Goal: Task Accomplishment & Management: Complete application form

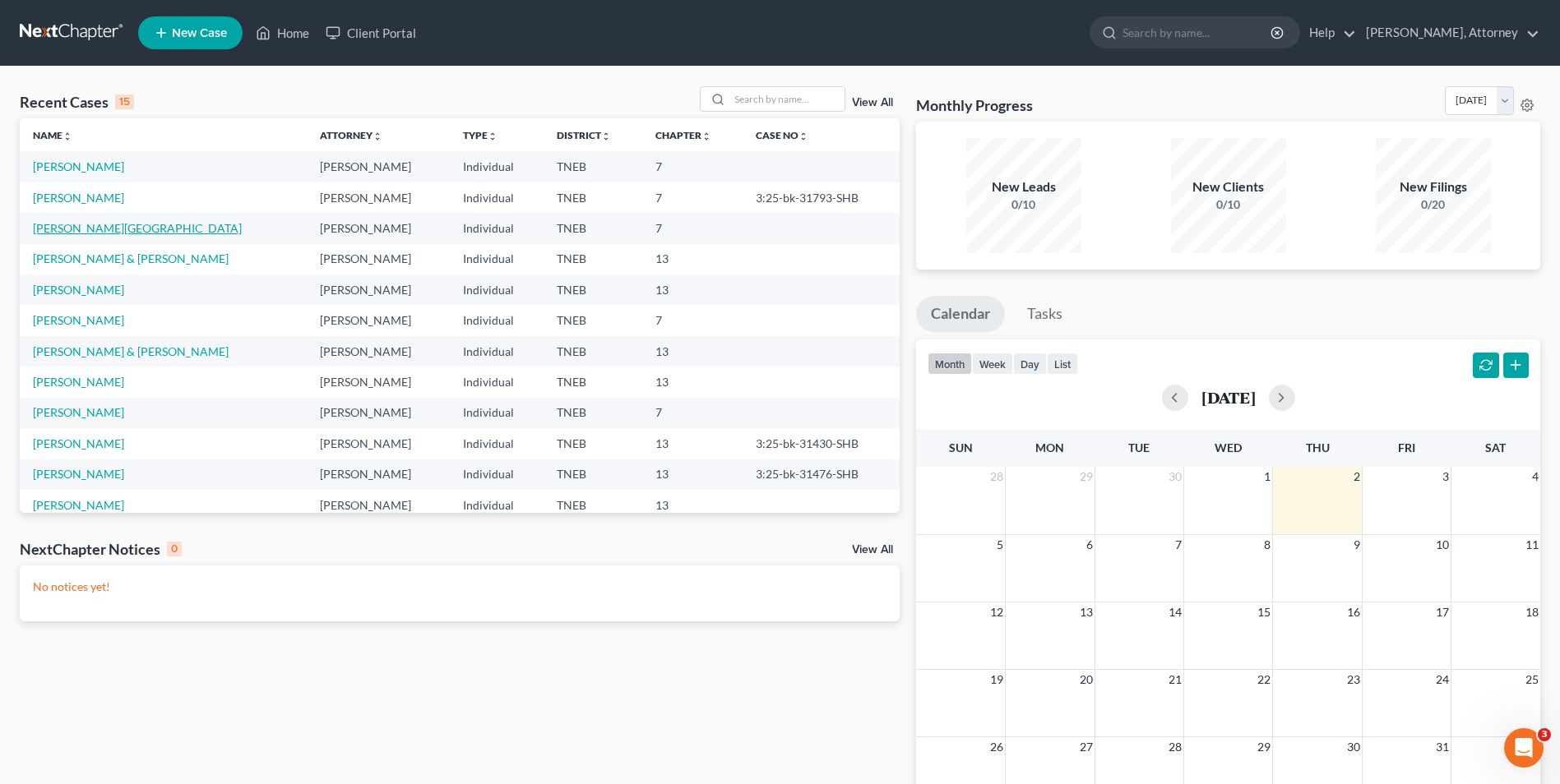
click at [103, 230] on link "[PERSON_NAME][GEOGRAPHIC_DATA]" at bounding box center [137, 227] width 208 height 14
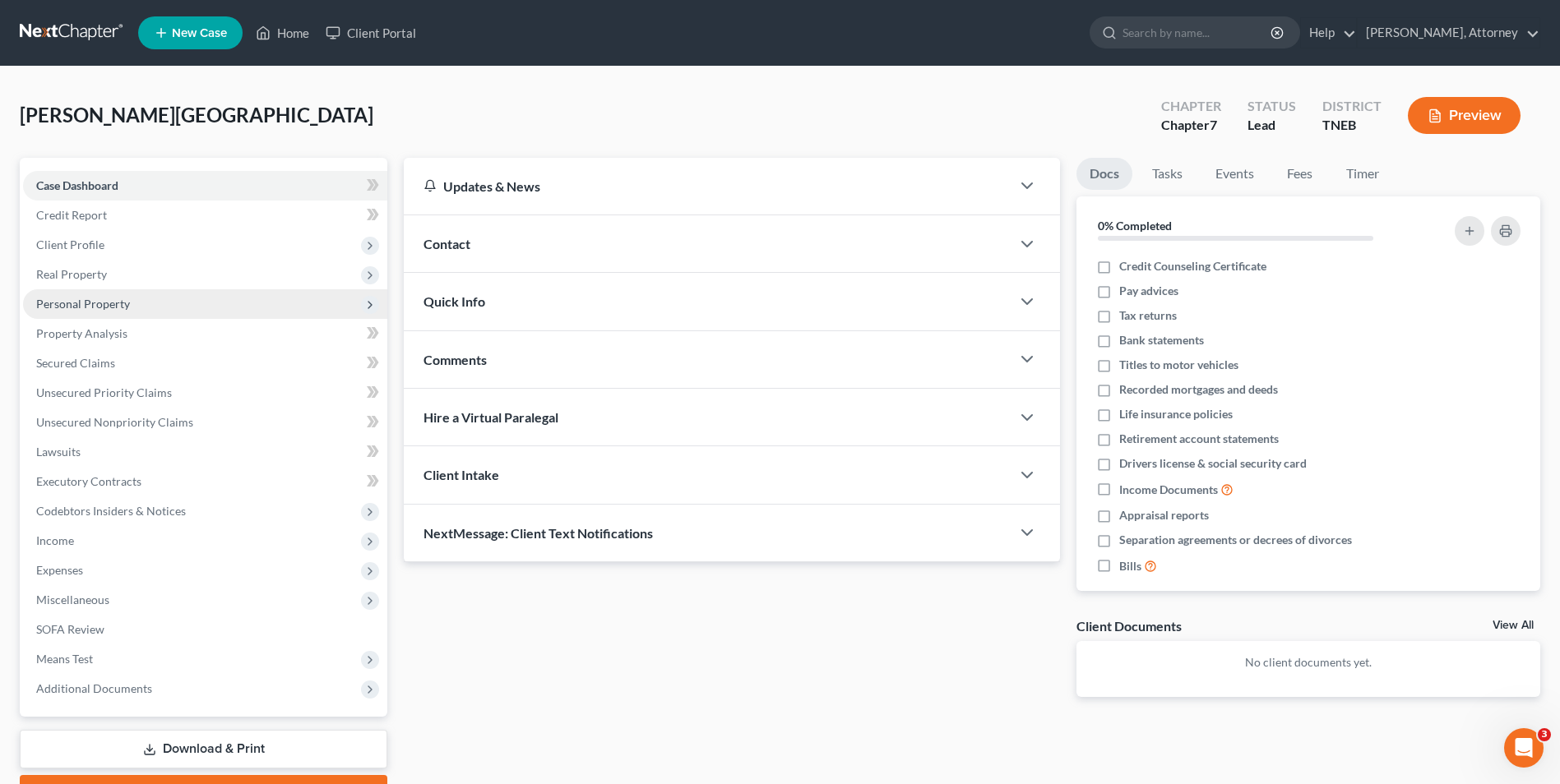
click at [92, 306] on span "Personal Property" at bounding box center [82, 303] width 93 height 14
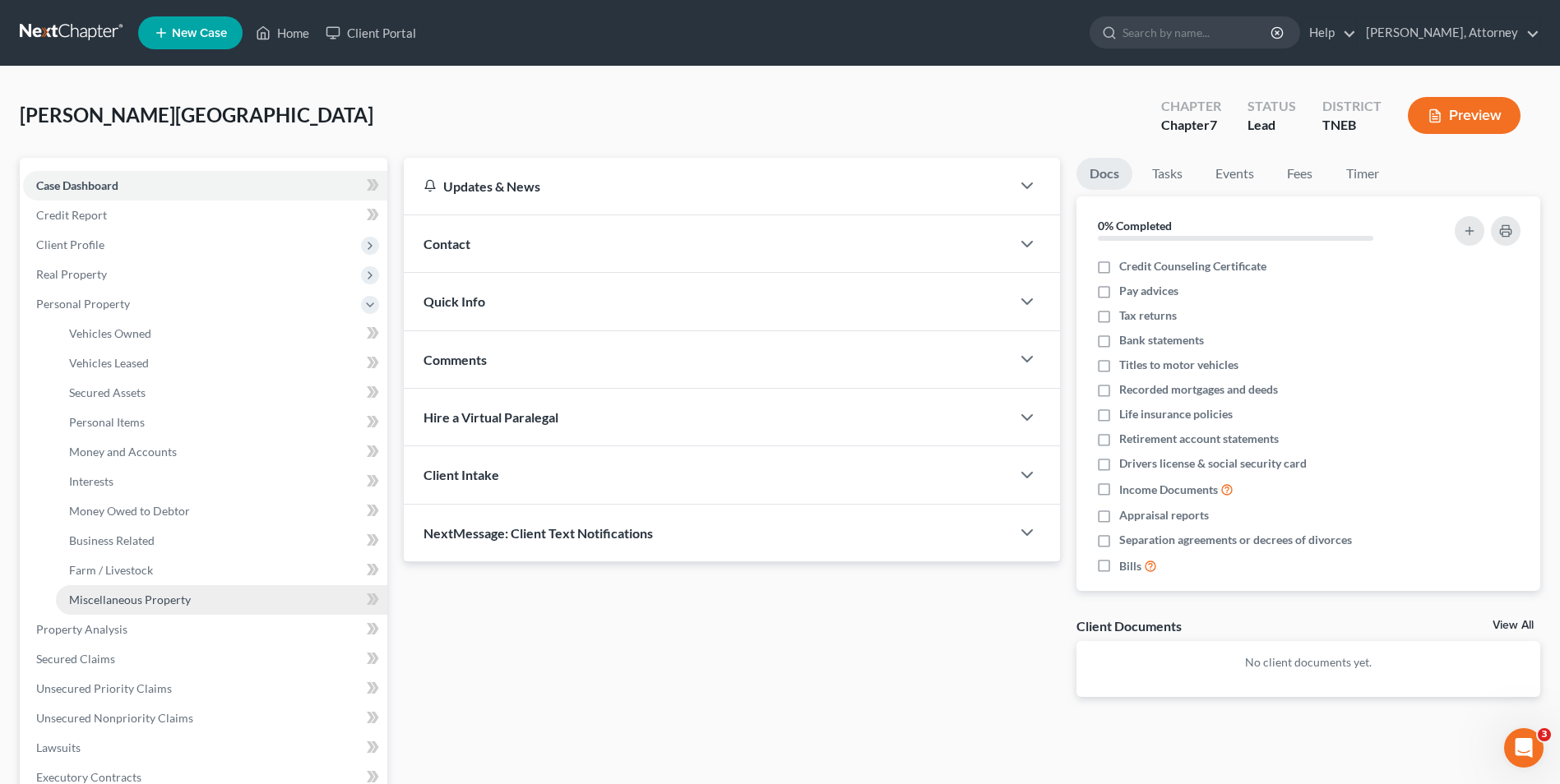
click at [120, 604] on span "Miscellaneous Property" at bounding box center [130, 599] width 121 height 14
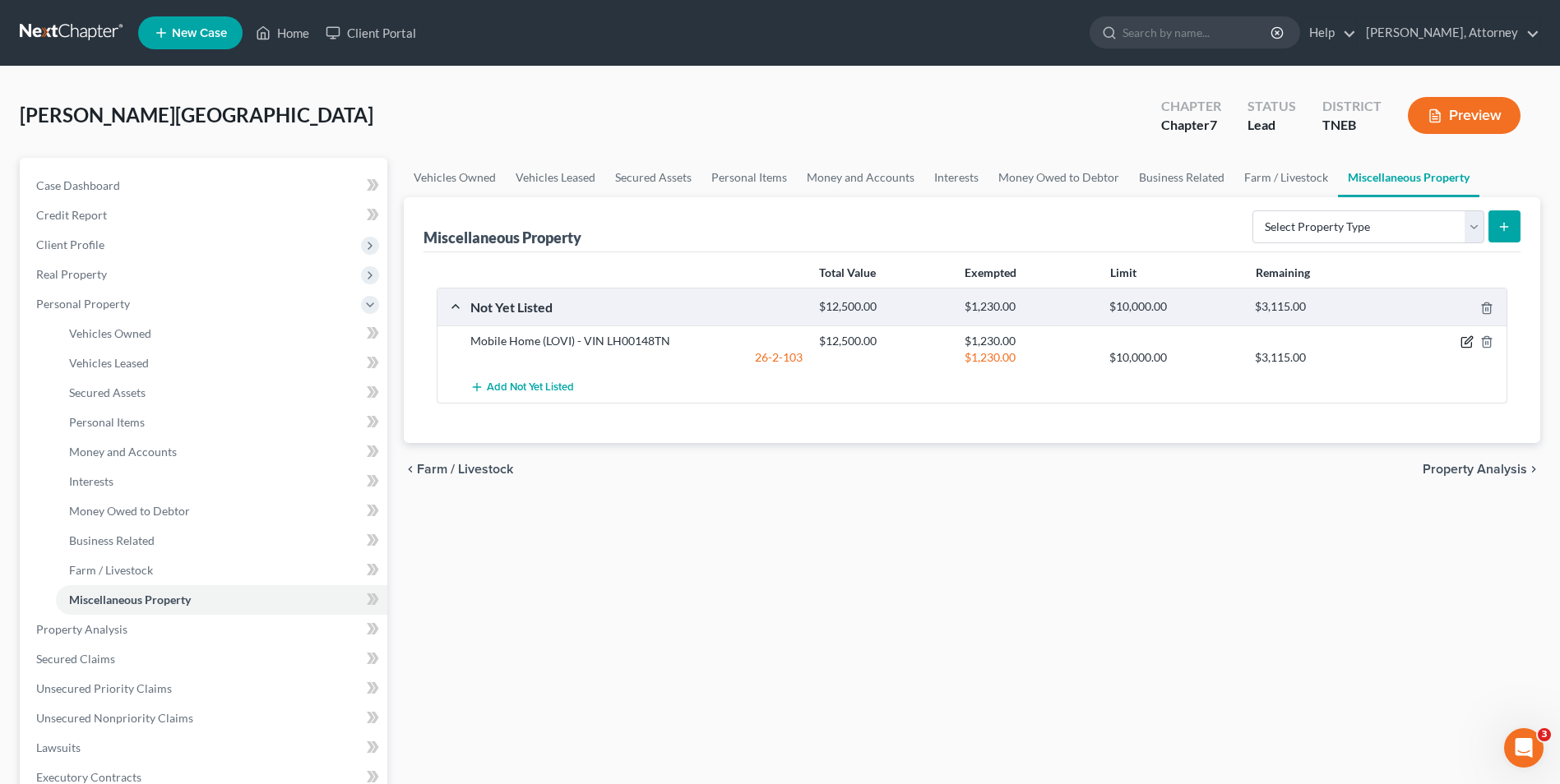
click at [1462, 348] on icon "button" at bounding box center [1466, 343] width 10 height 10
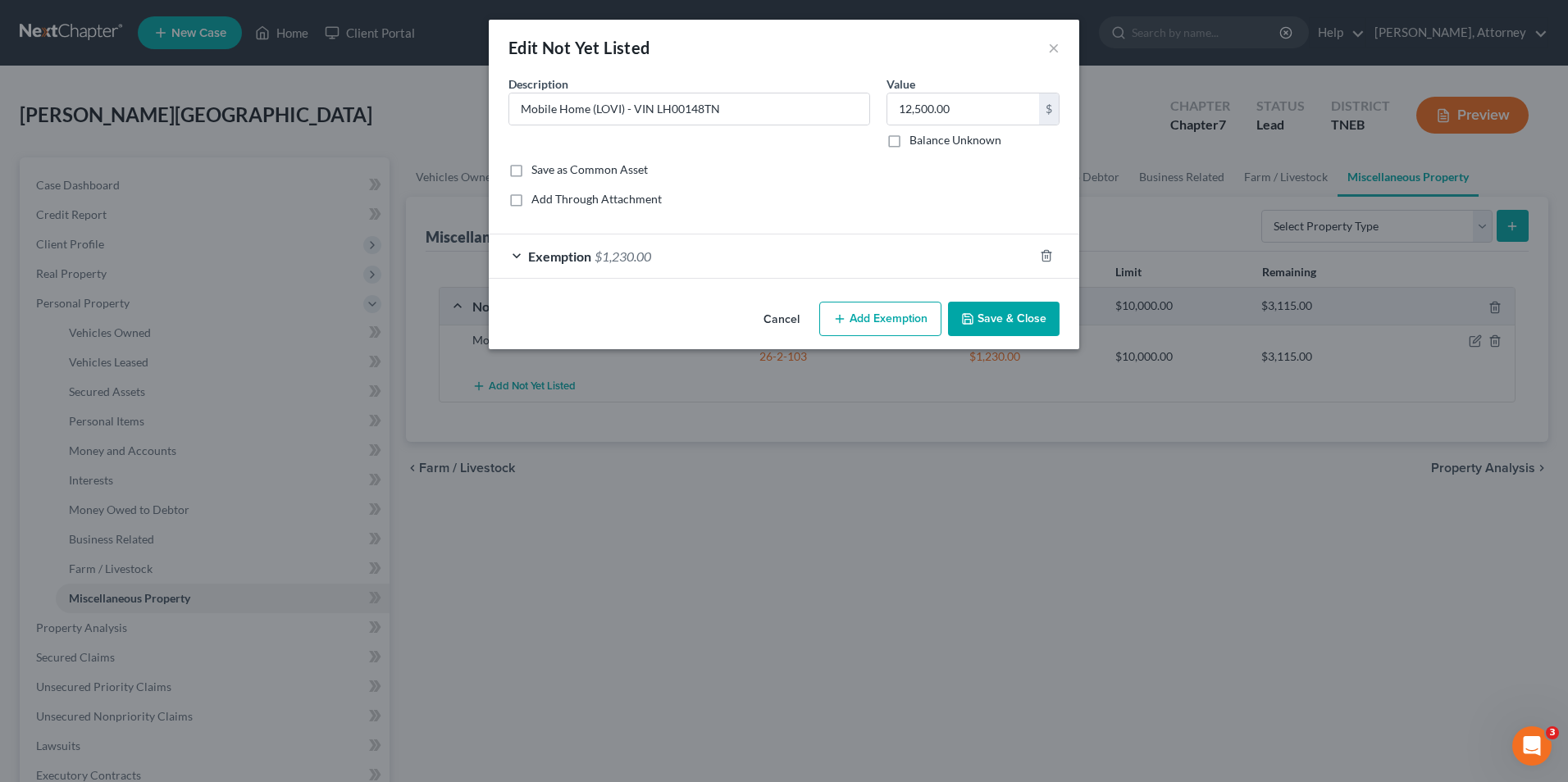
click at [986, 320] on button "Save & Close" at bounding box center [1004, 319] width 111 height 34
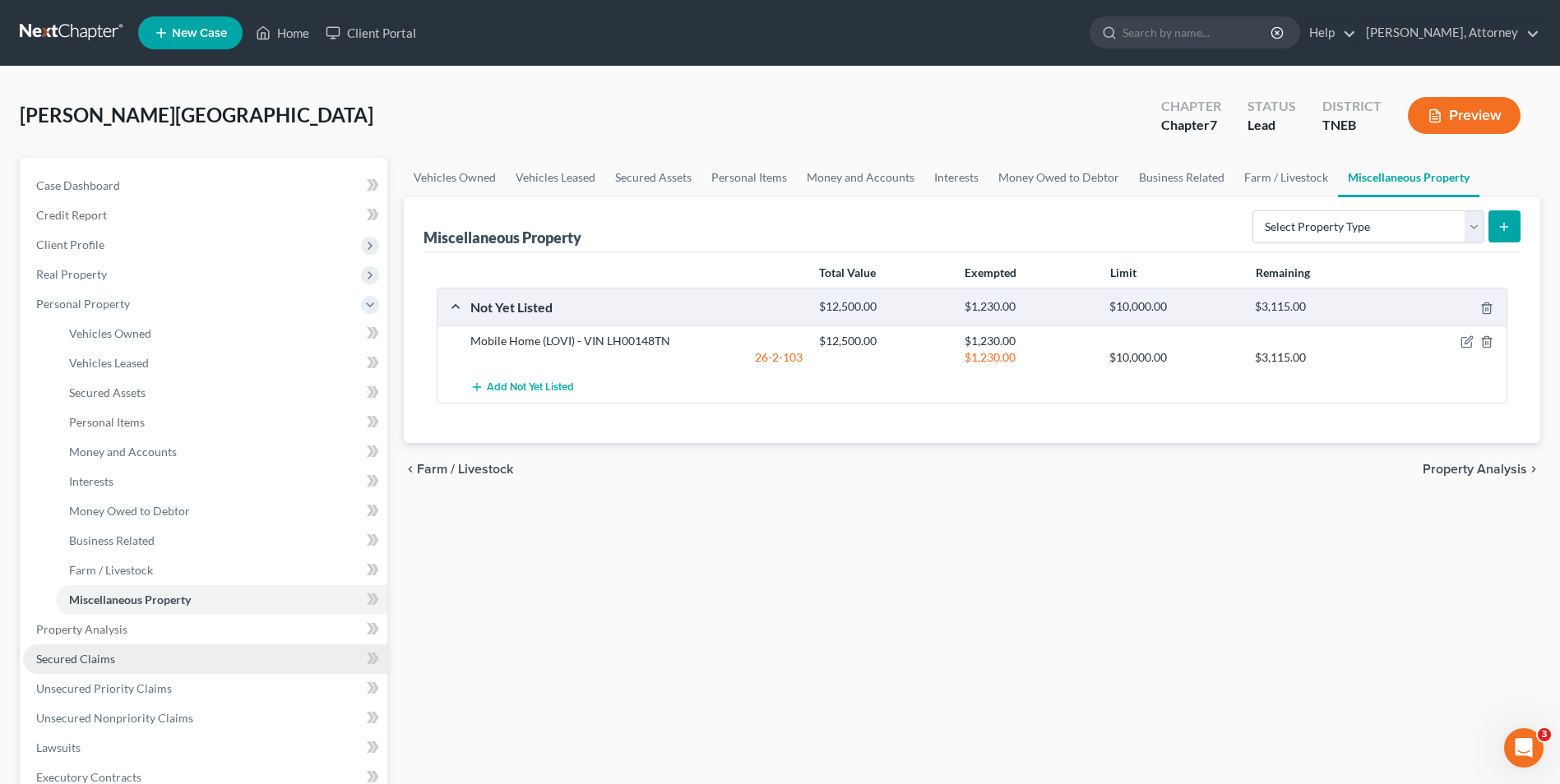
click at [77, 660] on span "Secured Claims" at bounding box center [75, 658] width 79 height 14
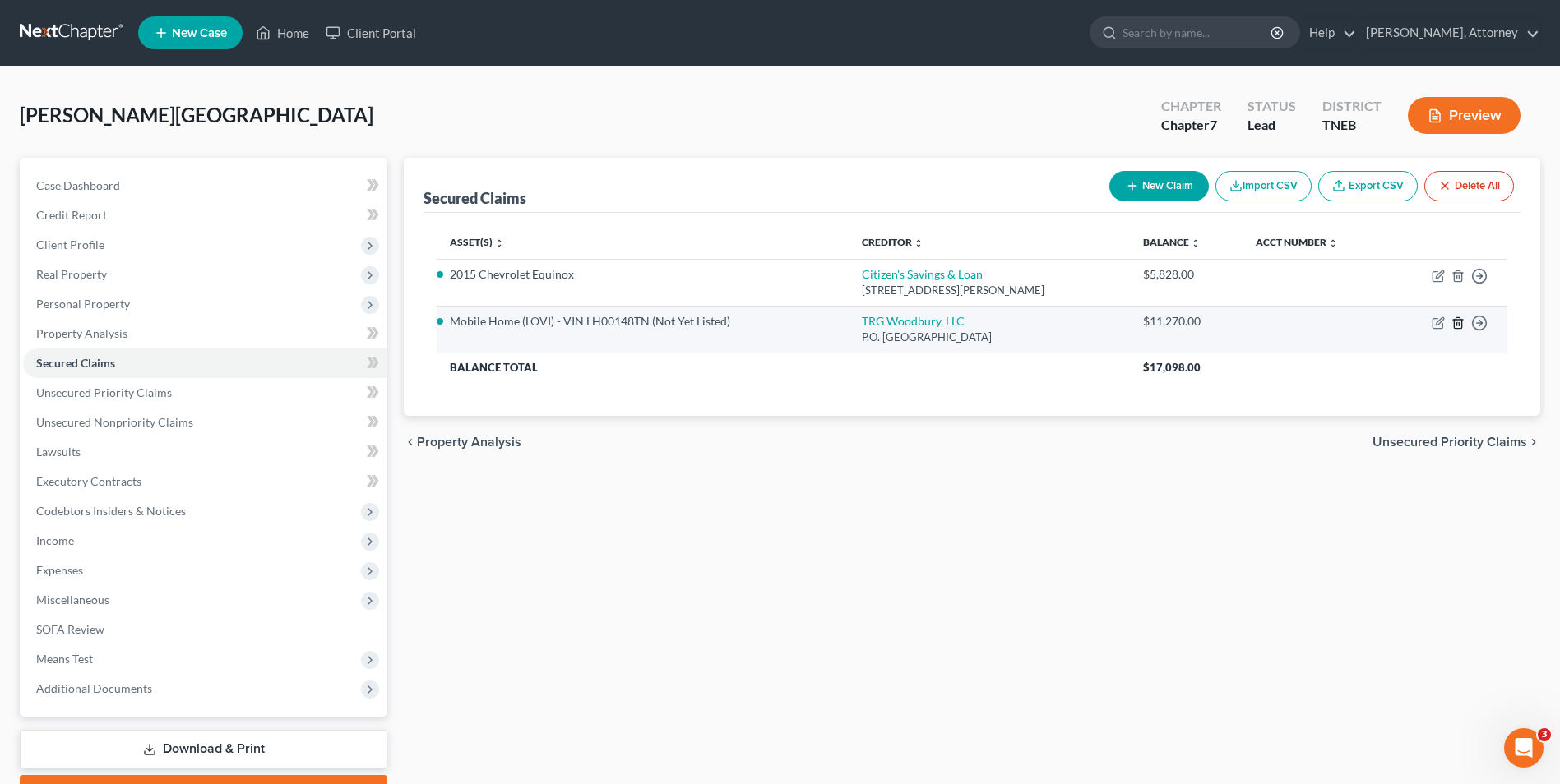
click at [1455, 324] on icon "button" at bounding box center [1458, 323] width 7 height 11
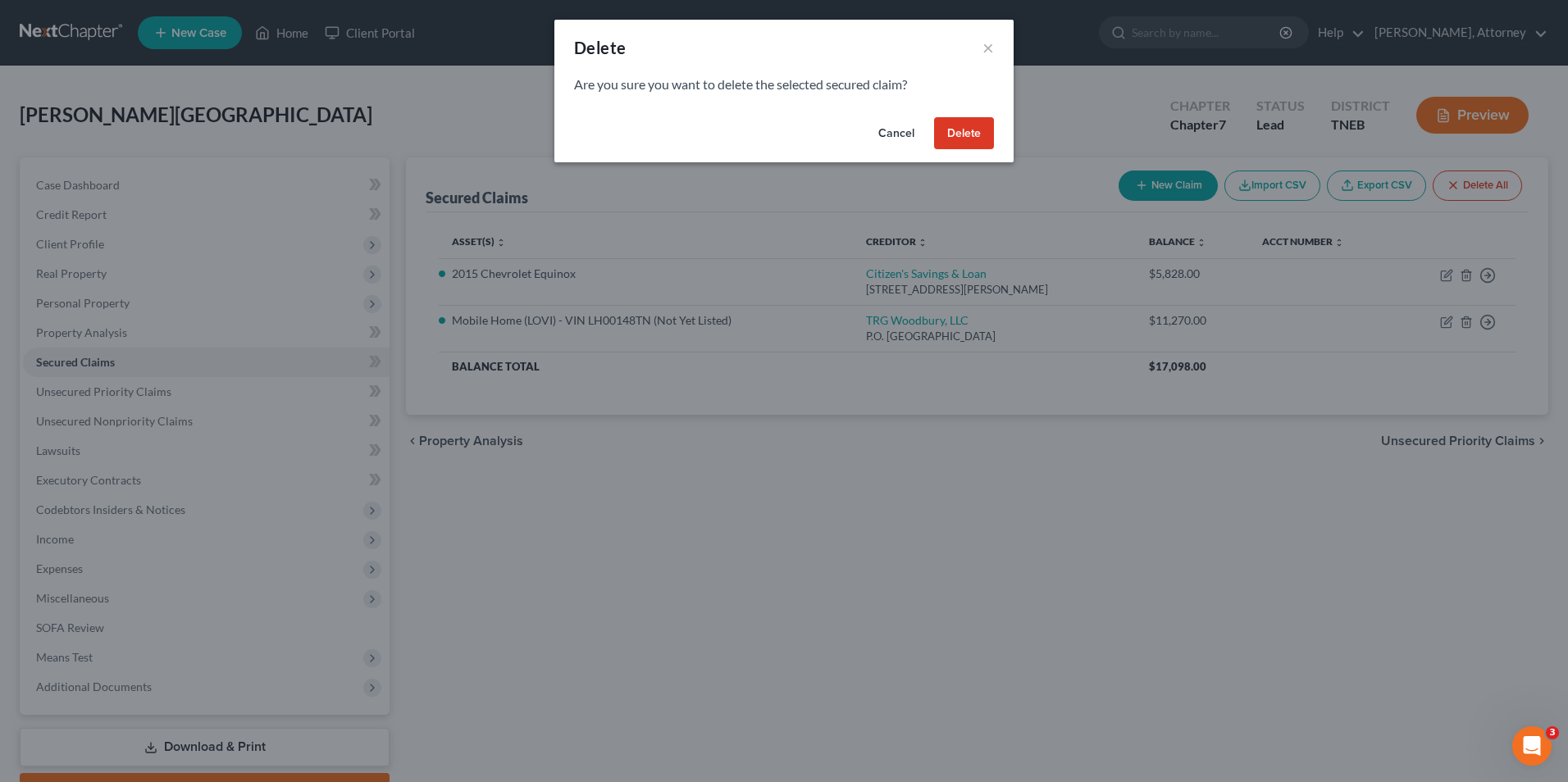
click at [958, 123] on button "Delete" at bounding box center [964, 134] width 60 height 33
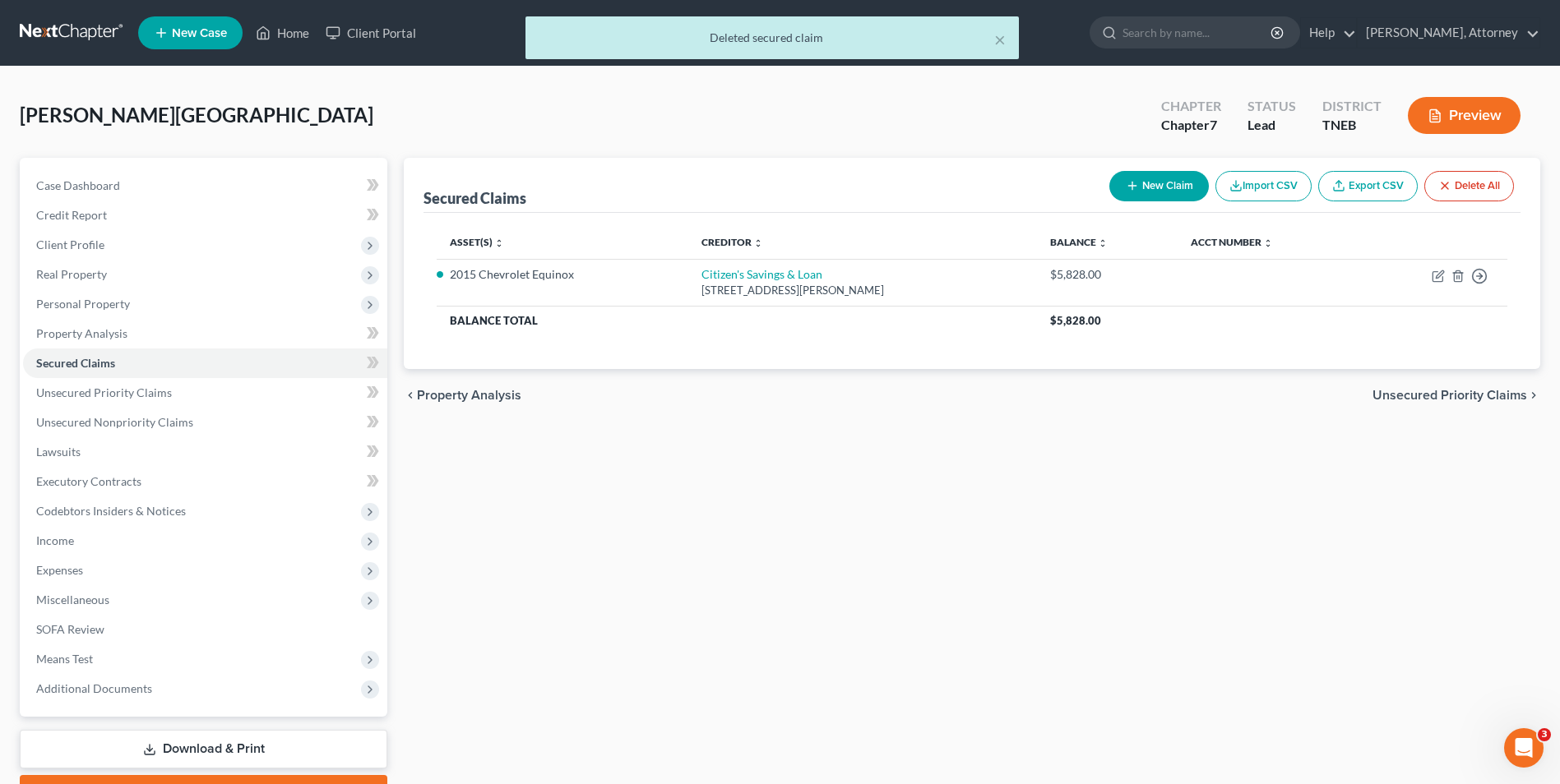
click at [1114, 566] on div "Secured Claims New Claim Import CSV Export CSV Delete All Asset(s) expand_more …" at bounding box center [972, 484] width 1153 height 653
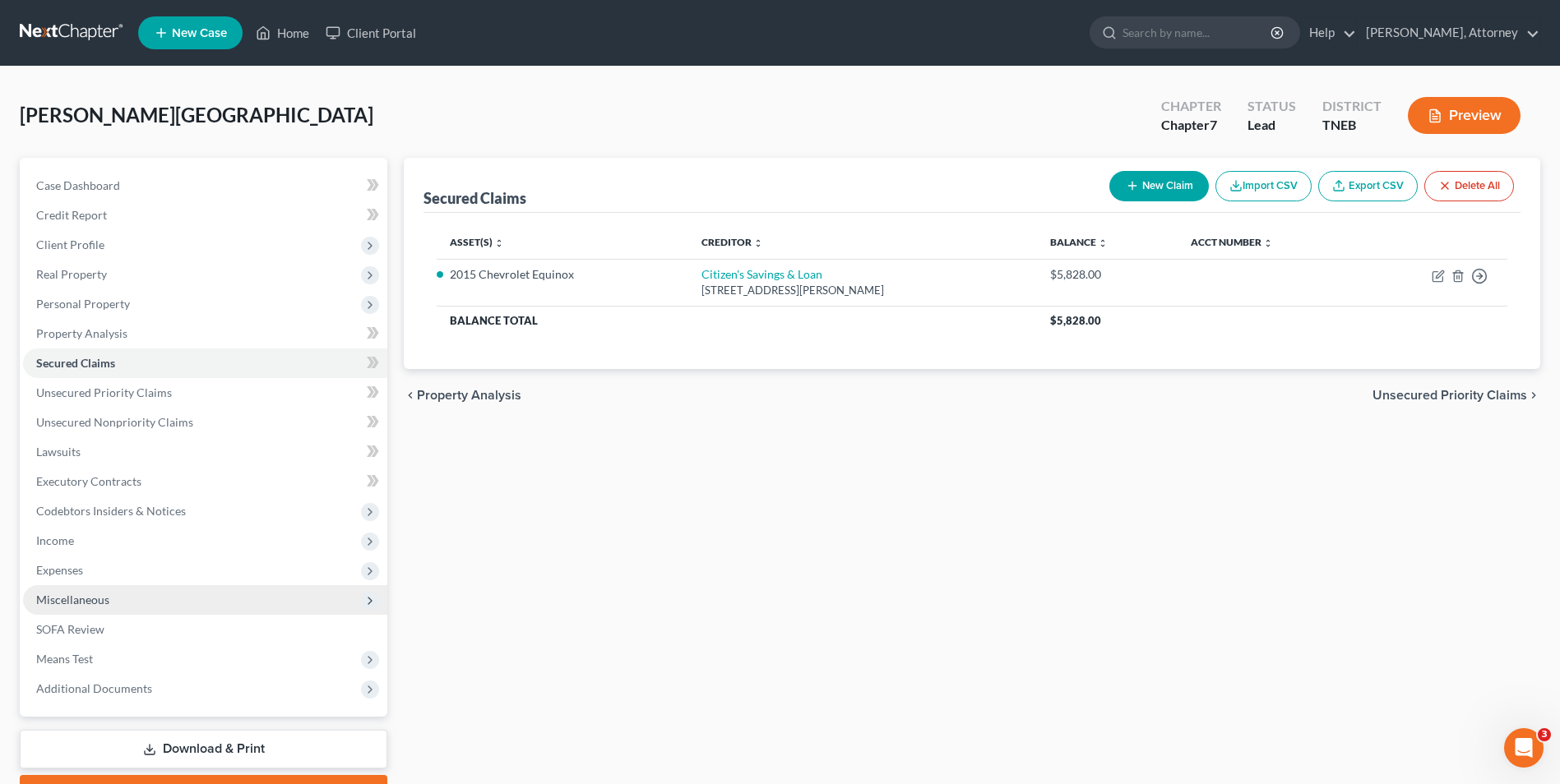
click at [106, 591] on span "Miscellaneous" at bounding box center [205, 600] width 364 height 30
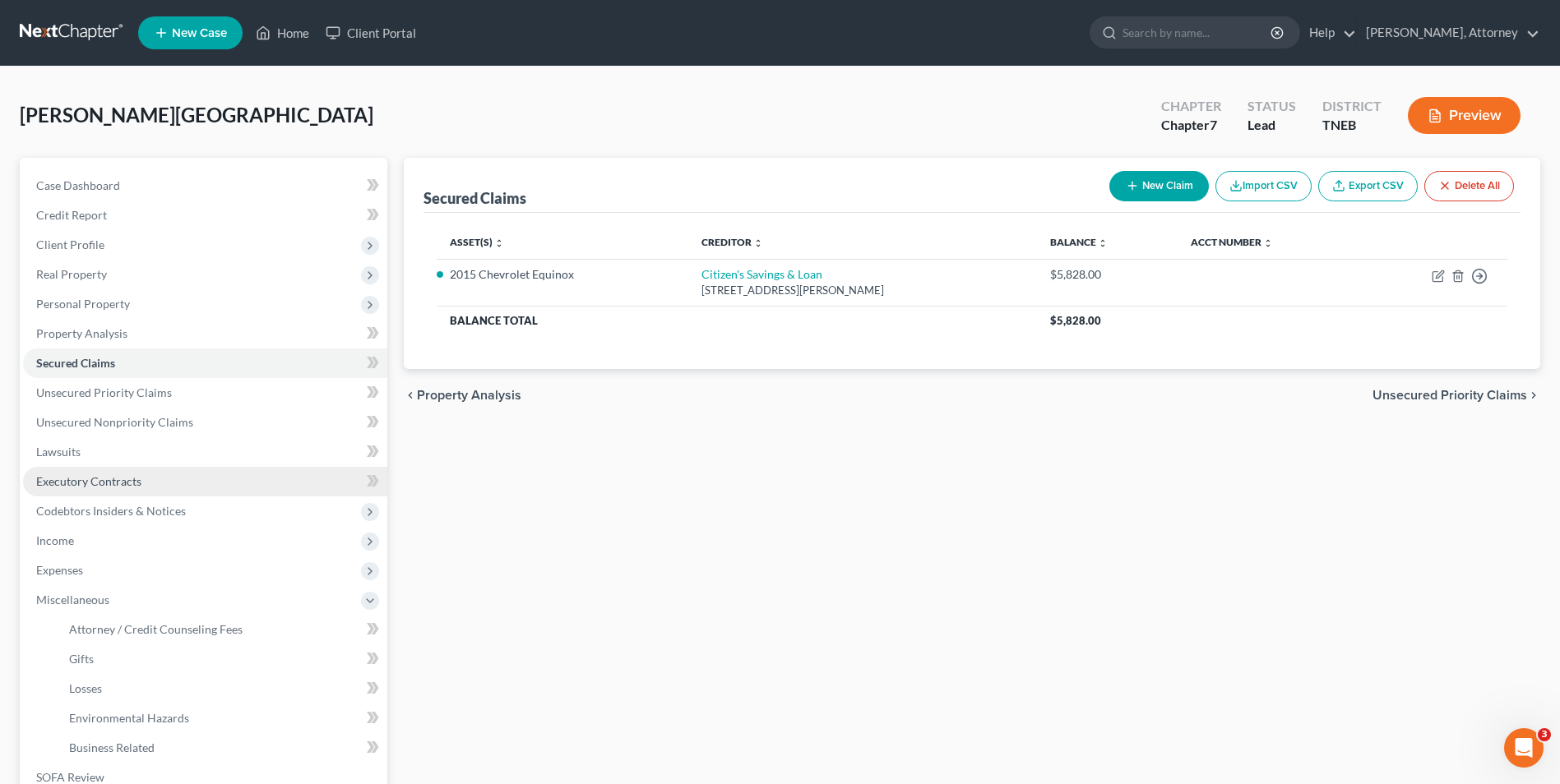
click at [93, 487] on span "Executory Contracts" at bounding box center [89, 480] width 105 height 14
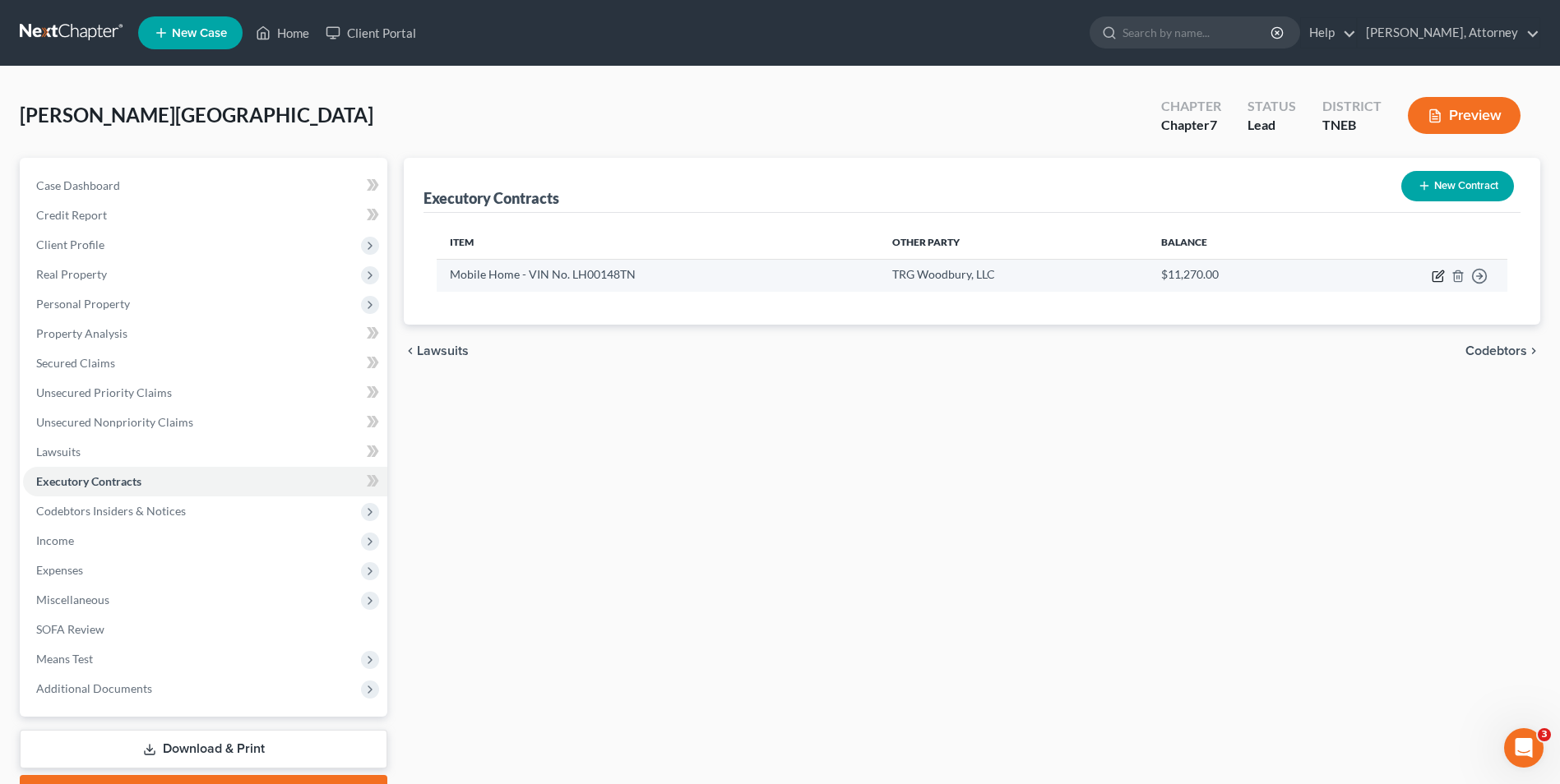
click at [1433, 279] on icon "button" at bounding box center [1437, 276] width 10 height 10
select select "0"
select select "9"
select select "3"
select select "2"
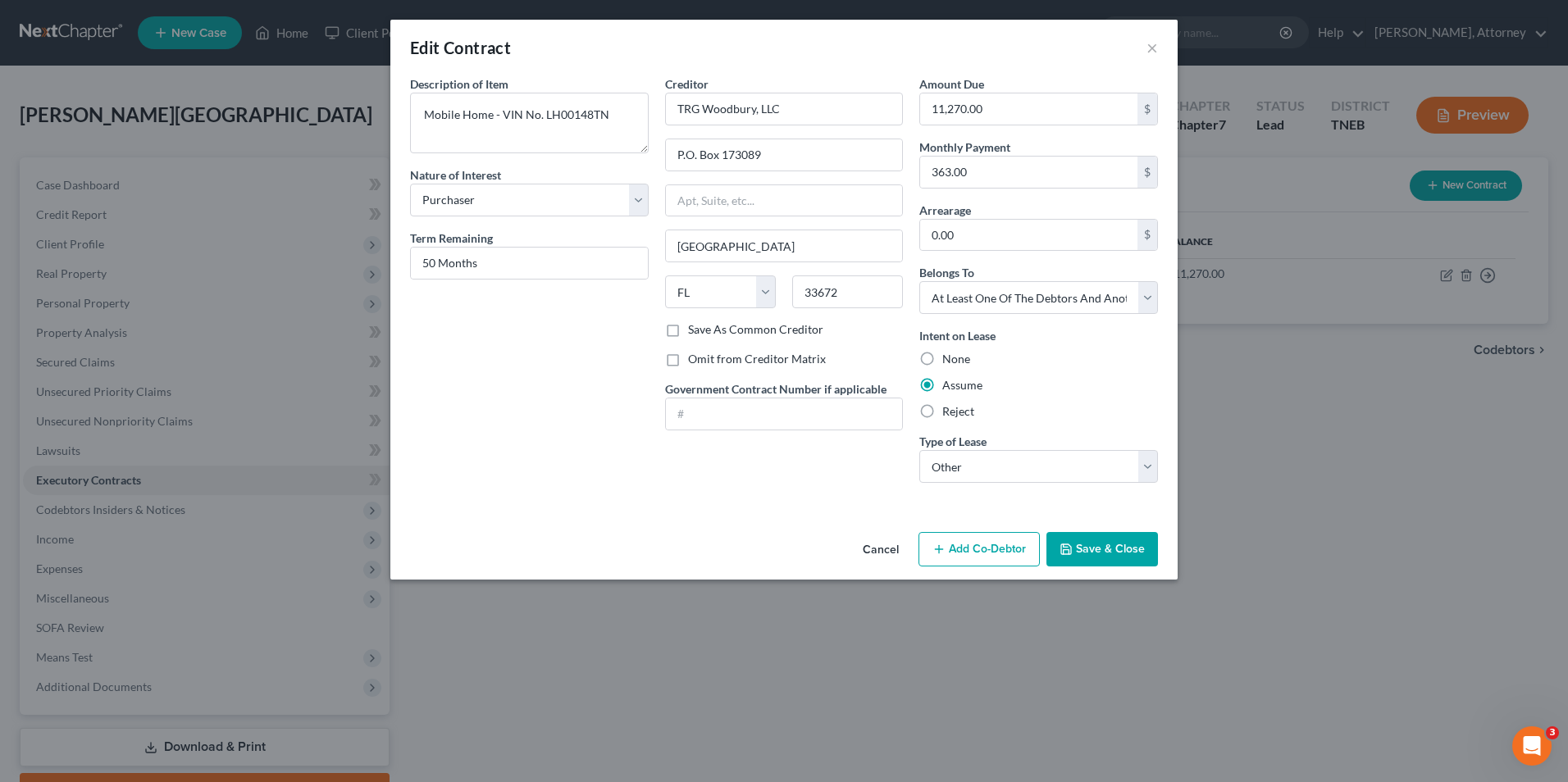
click at [1098, 557] on button "Save & Close" at bounding box center [1102, 550] width 111 height 34
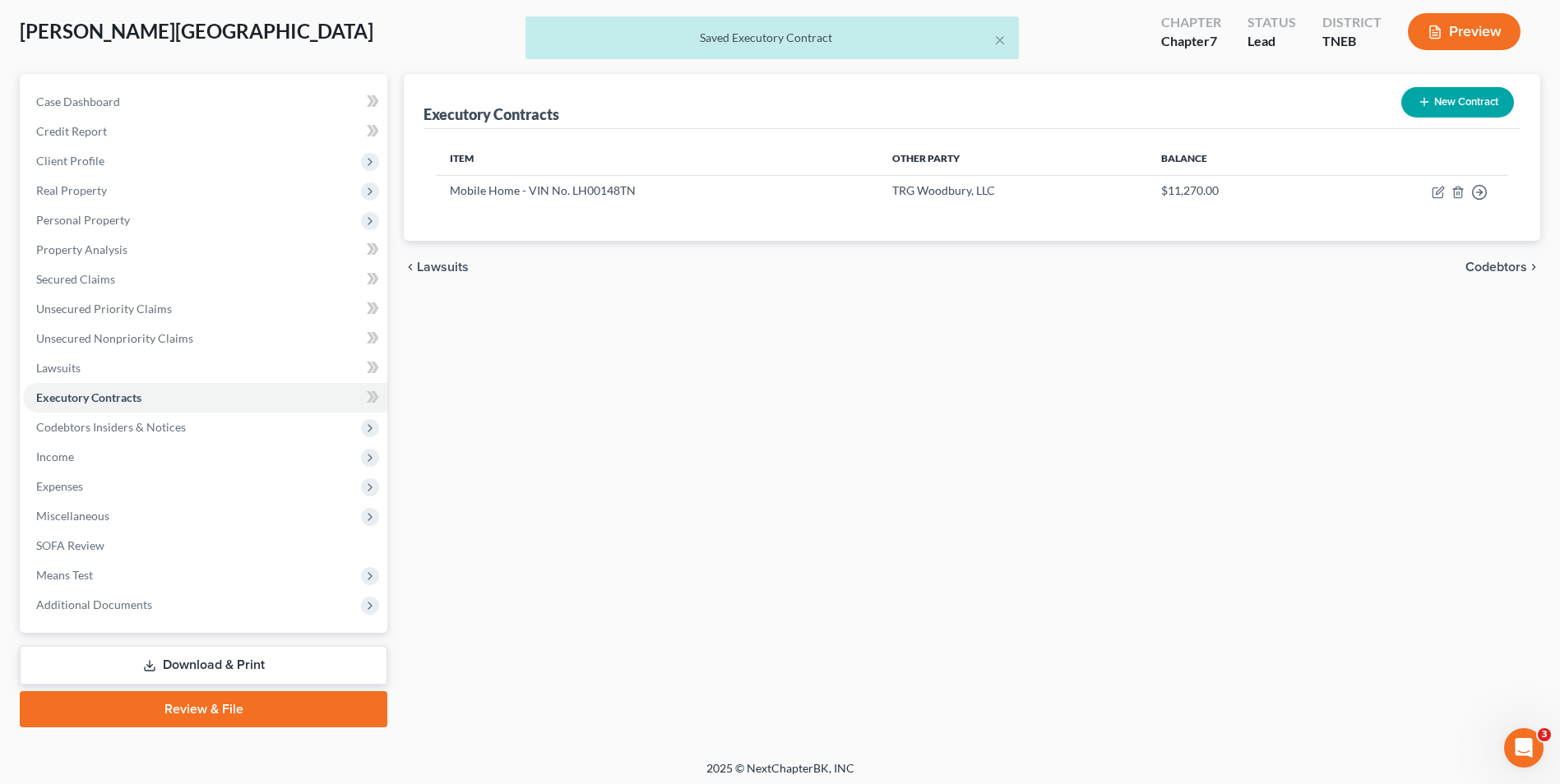
scroll to position [90, 0]
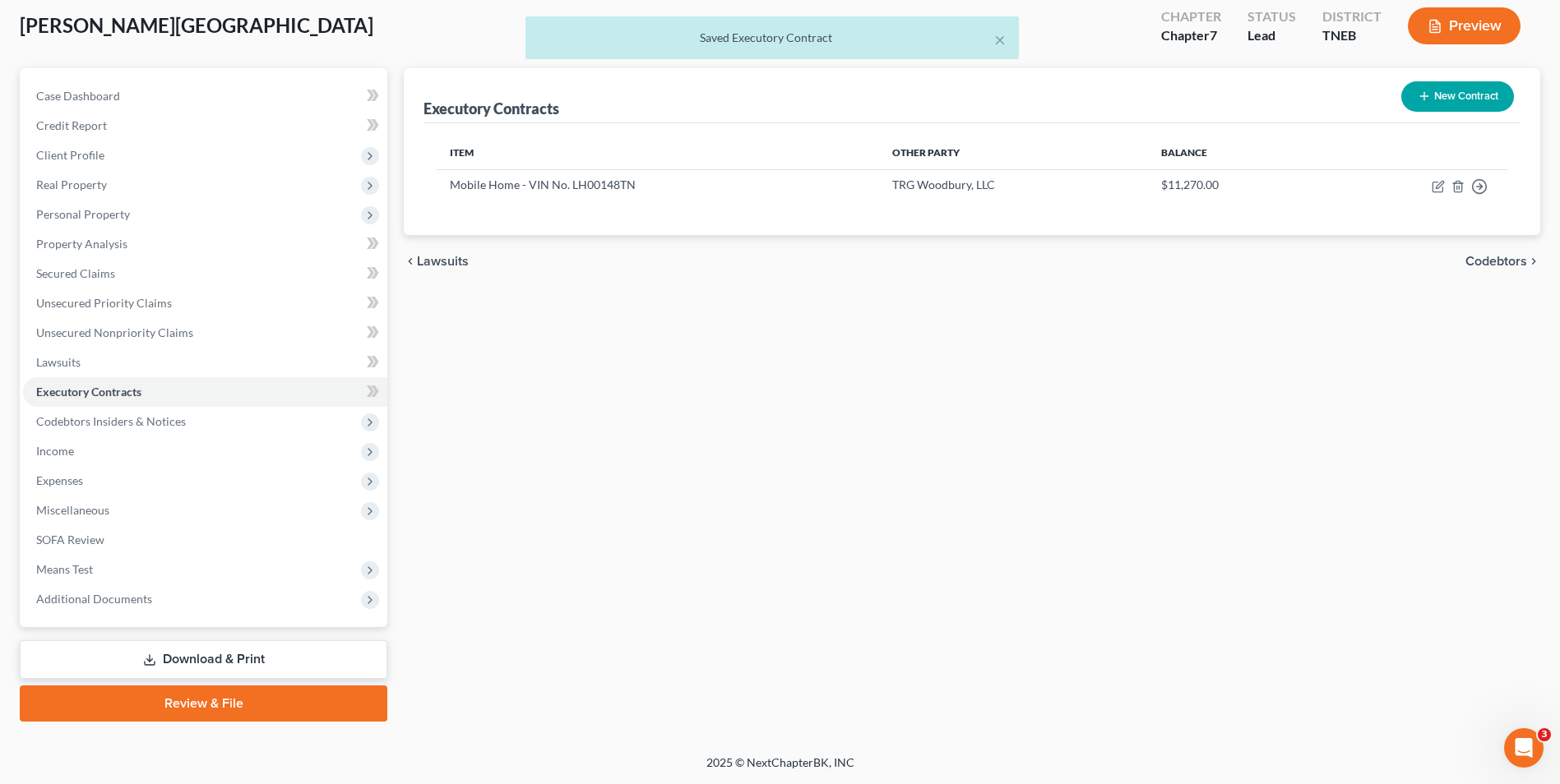
click at [249, 655] on link "Download & Print" at bounding box center [203, 660] width 367 height 39
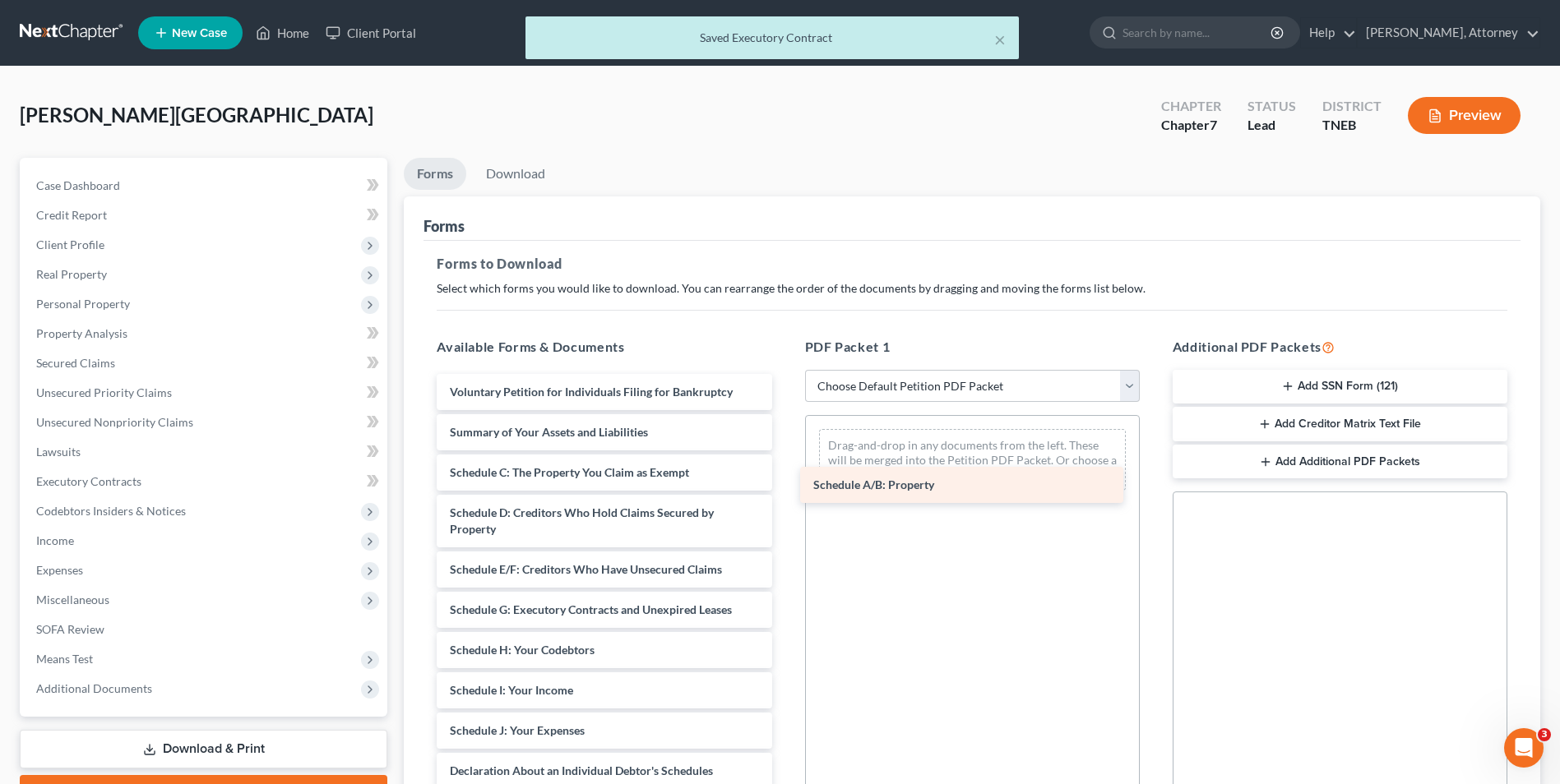
drag, startPoint x: 668, startPoint y: 466, endPoint x: 1032, endPoint y: 479, distance: 364.2
click at [784, 479] on div "Schedule A/B: Property Voluntary Petition for Individuals Filing for Bankruptcy…" at bounding box center [604, 756] width 361 height 763
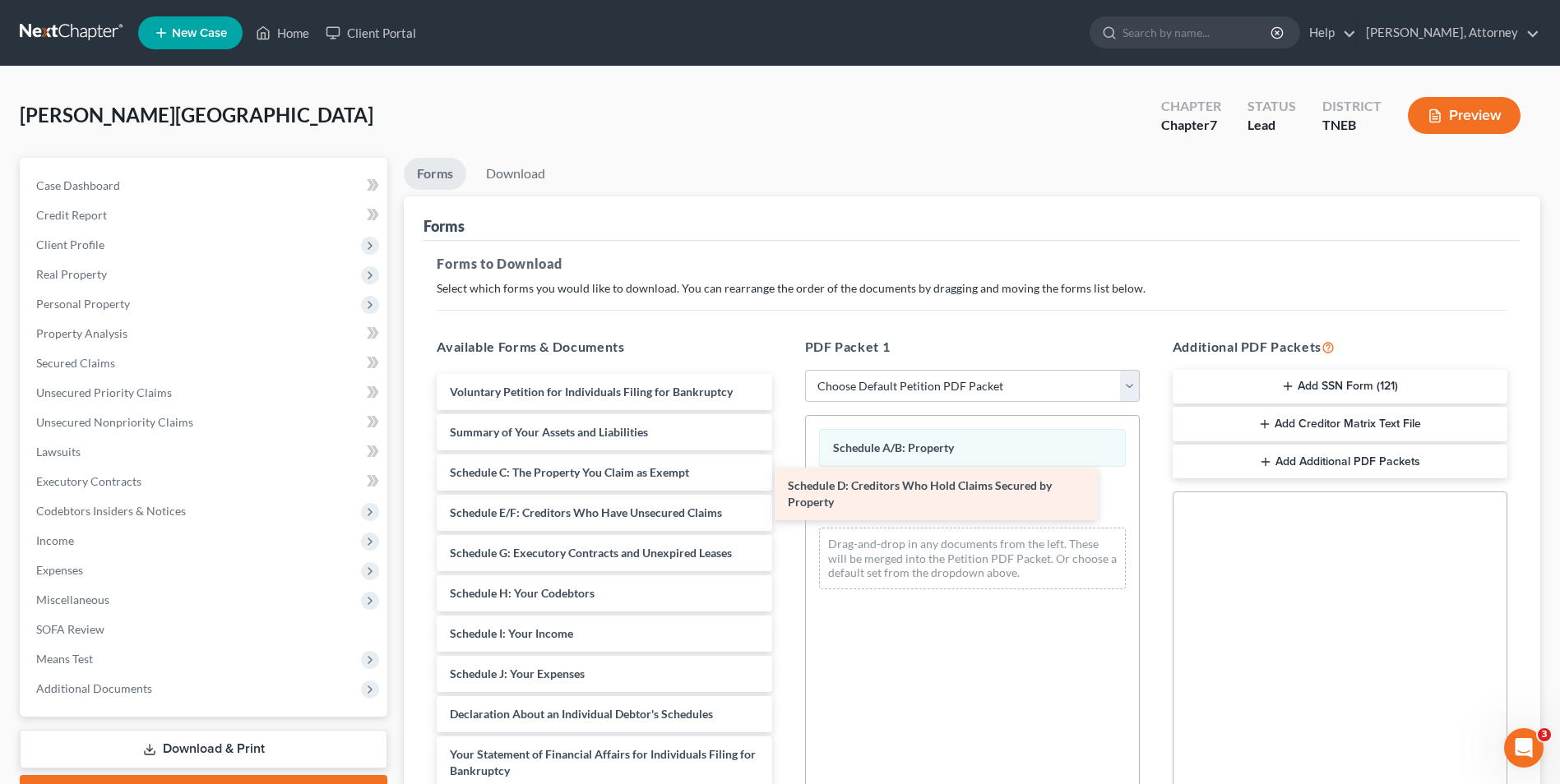
drag, startPoint x: 609, startPoint y: 506, endPoint x: 952, endPoint y: 475, distance: 344.4
click at [784, 475] on div "Schedule D: Creditors Who Hold Claims Secured by Property Voluntary Petition fo…" at bounding box center [604, 727] width 361 height 706
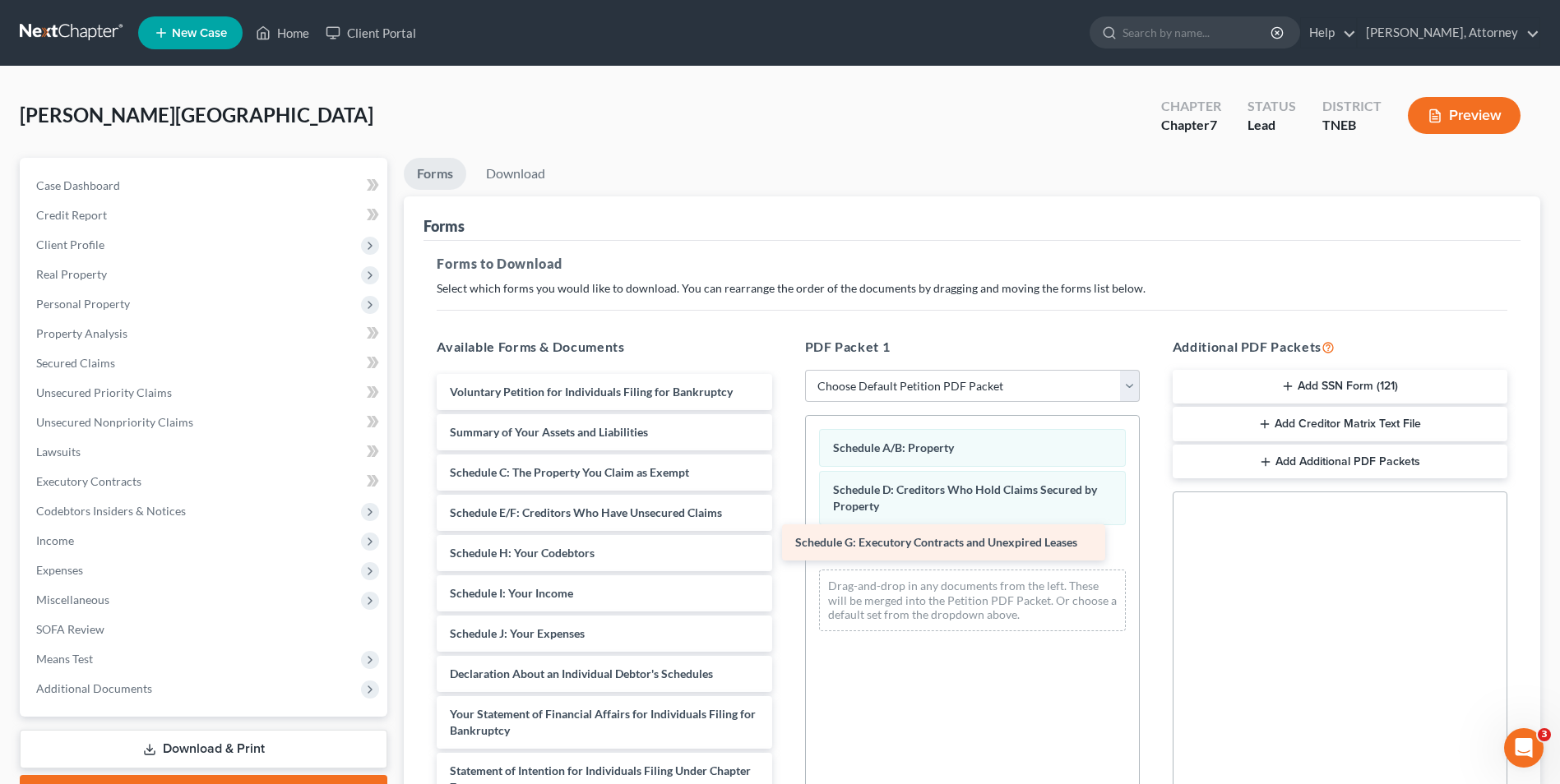
drag, startPoint x: 540, startPoint y: 552, endPoint x: 887, endPoint y: 542, distance: 347.1
click at [784, 542] on div "Schedule G: Executory Contracts and Unexpired Leases Voluntary Petition for Ind…" at bounding box center [604, 707] width 361 height 666
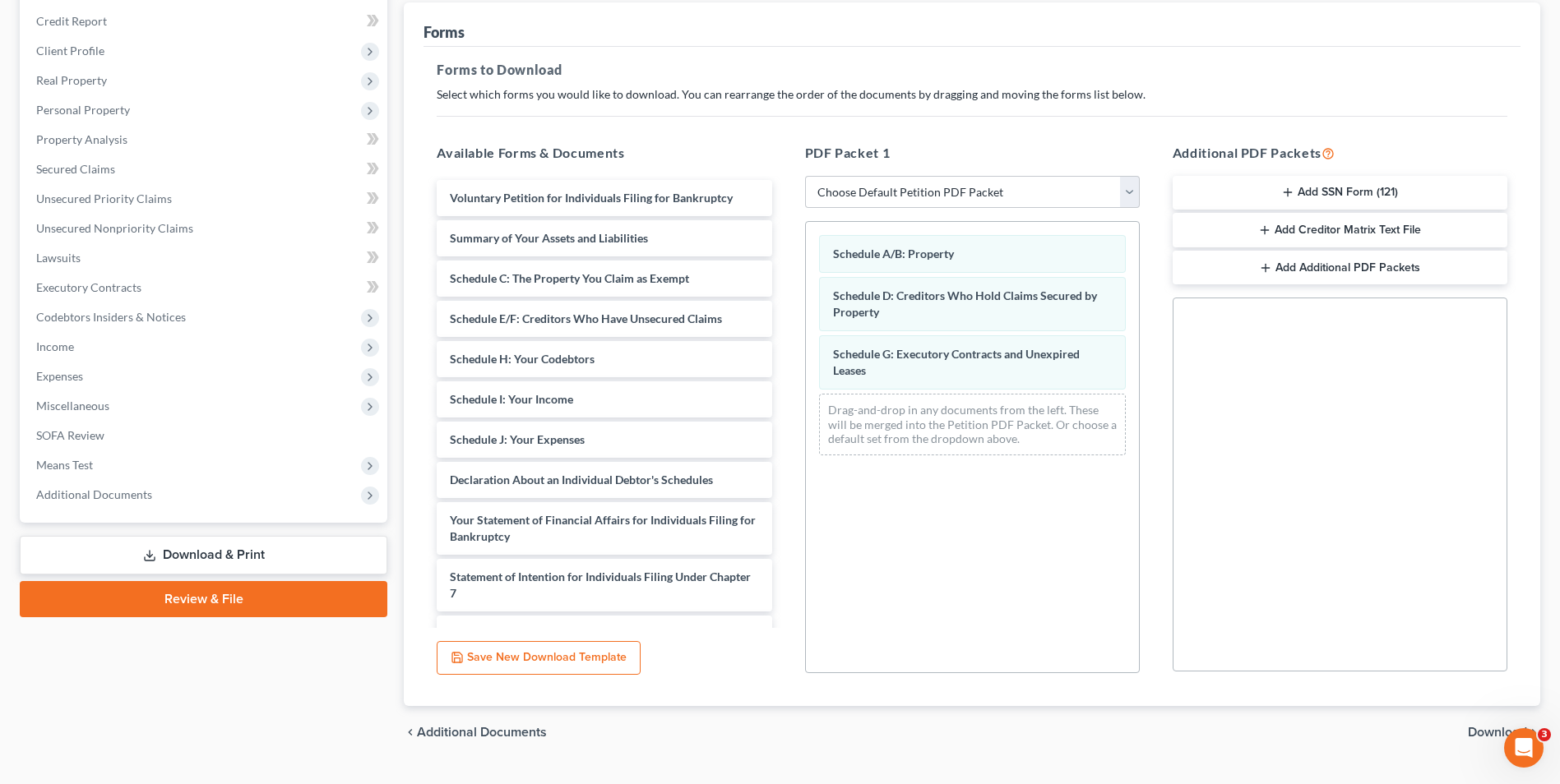
scroll to position [231, 0]
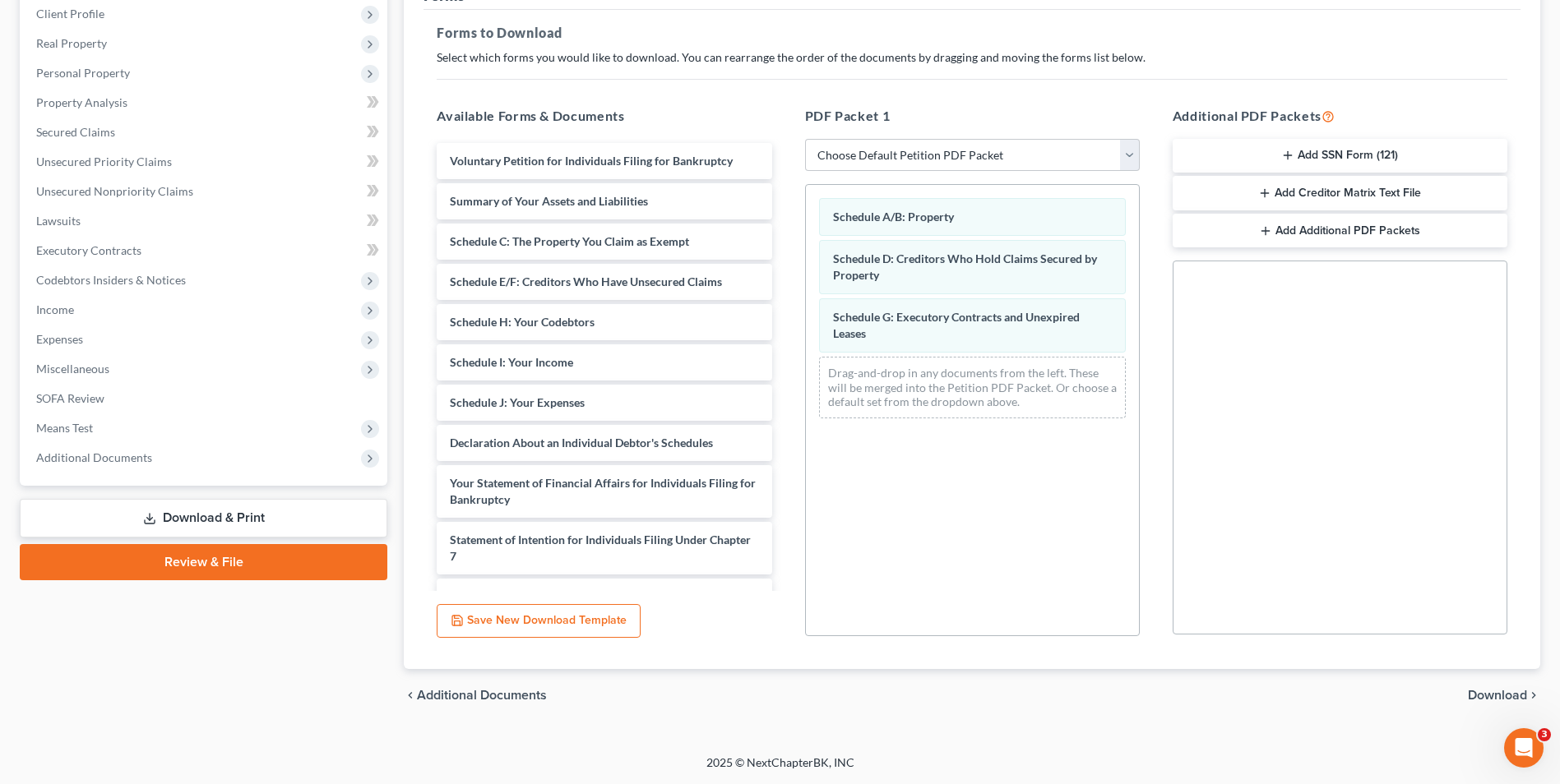
click at [1489, 695] on span "Download" at bounding box center [1497, 695] width 59 height 14
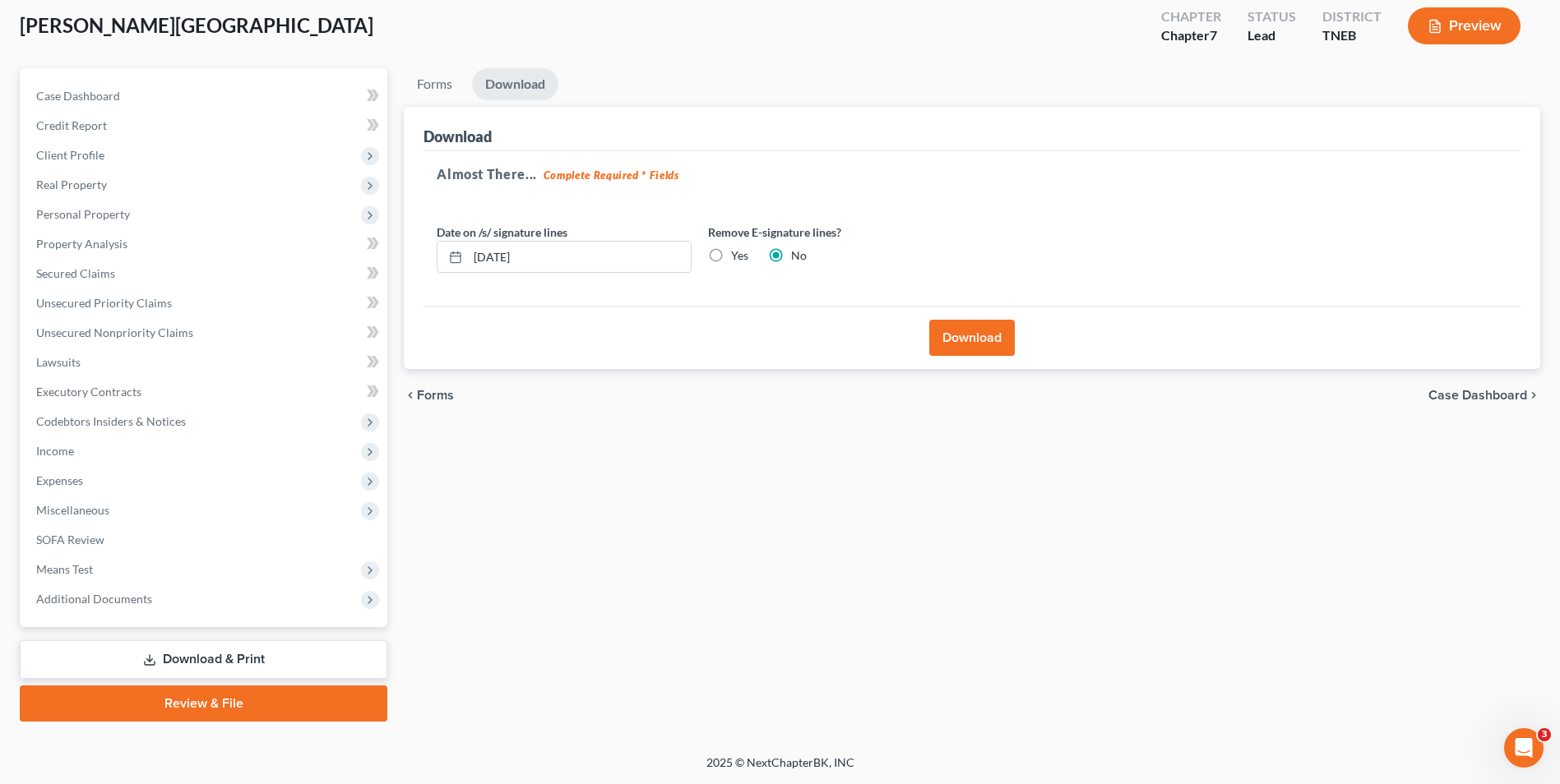
click at [964, 335] on button "Download" at bounding box center [972, 338] width 85 height 36
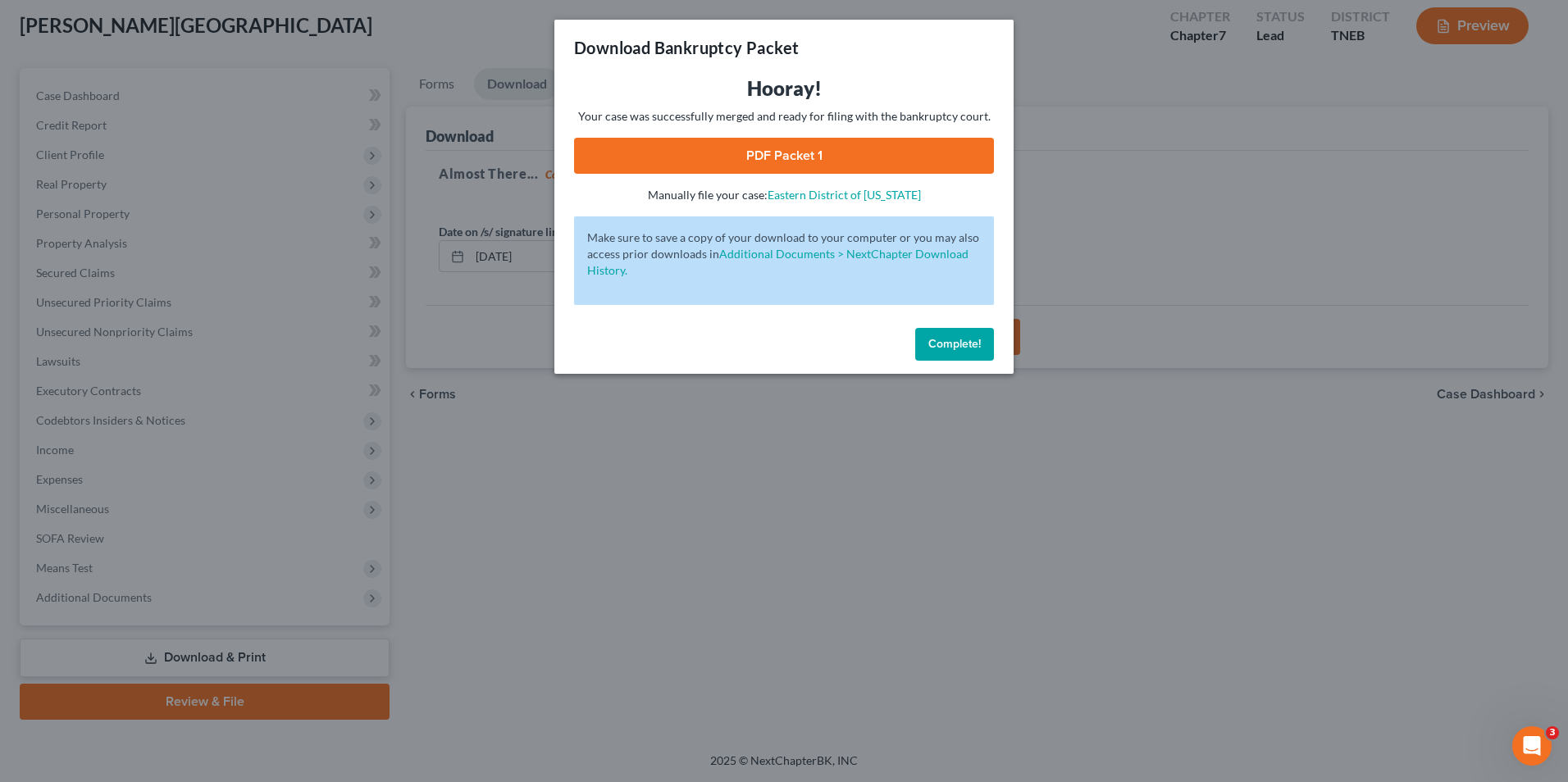
click at [766, 168] on link "PDF Packet 1" at bounding box center [784, 155] width 420 height 36
